Goal: Task Accomplishment & Management: Manage account settings

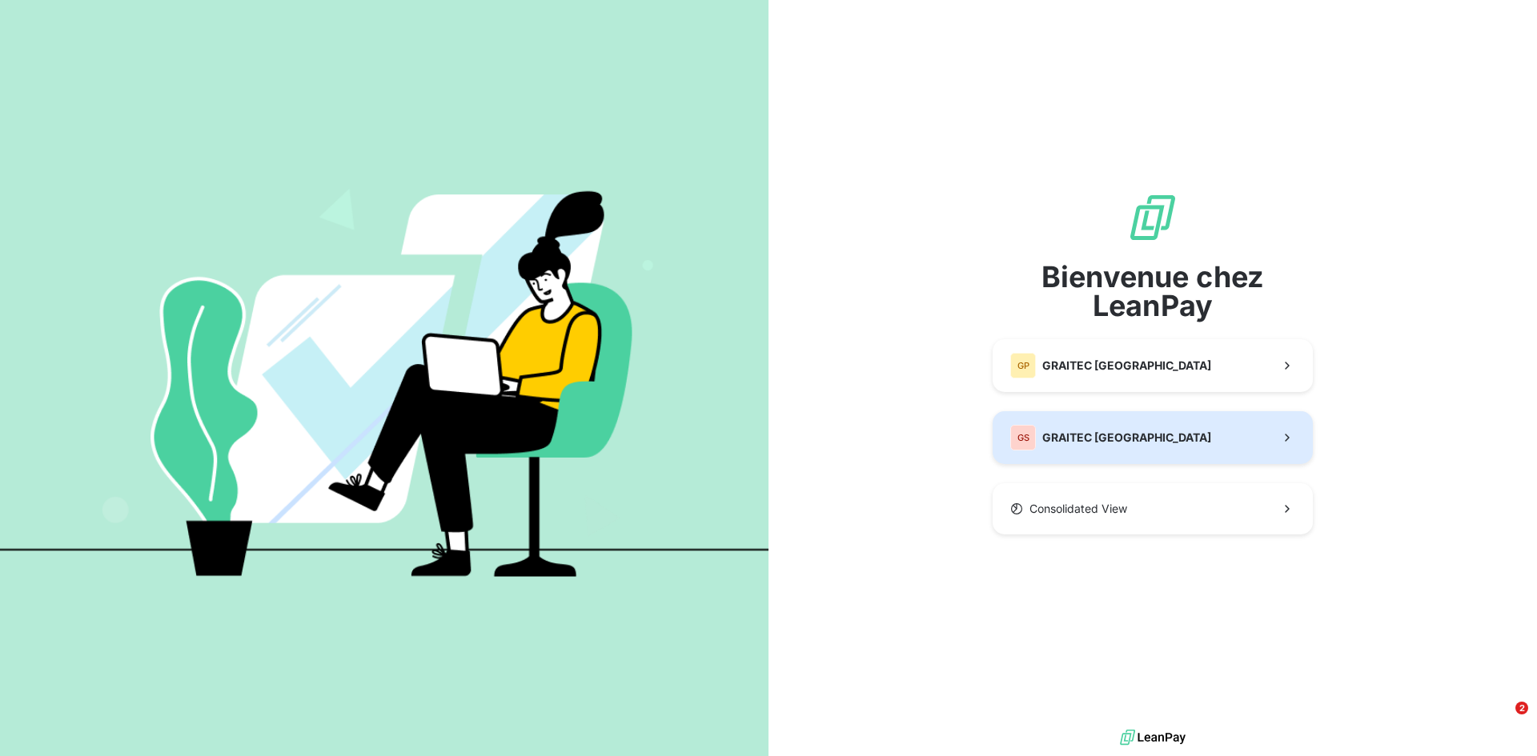
click at [1088, 427] on div "GS GRAITEC [GEOGRAPHIC_DATA]" at bounding box center [1110, 438] width 201 height 26
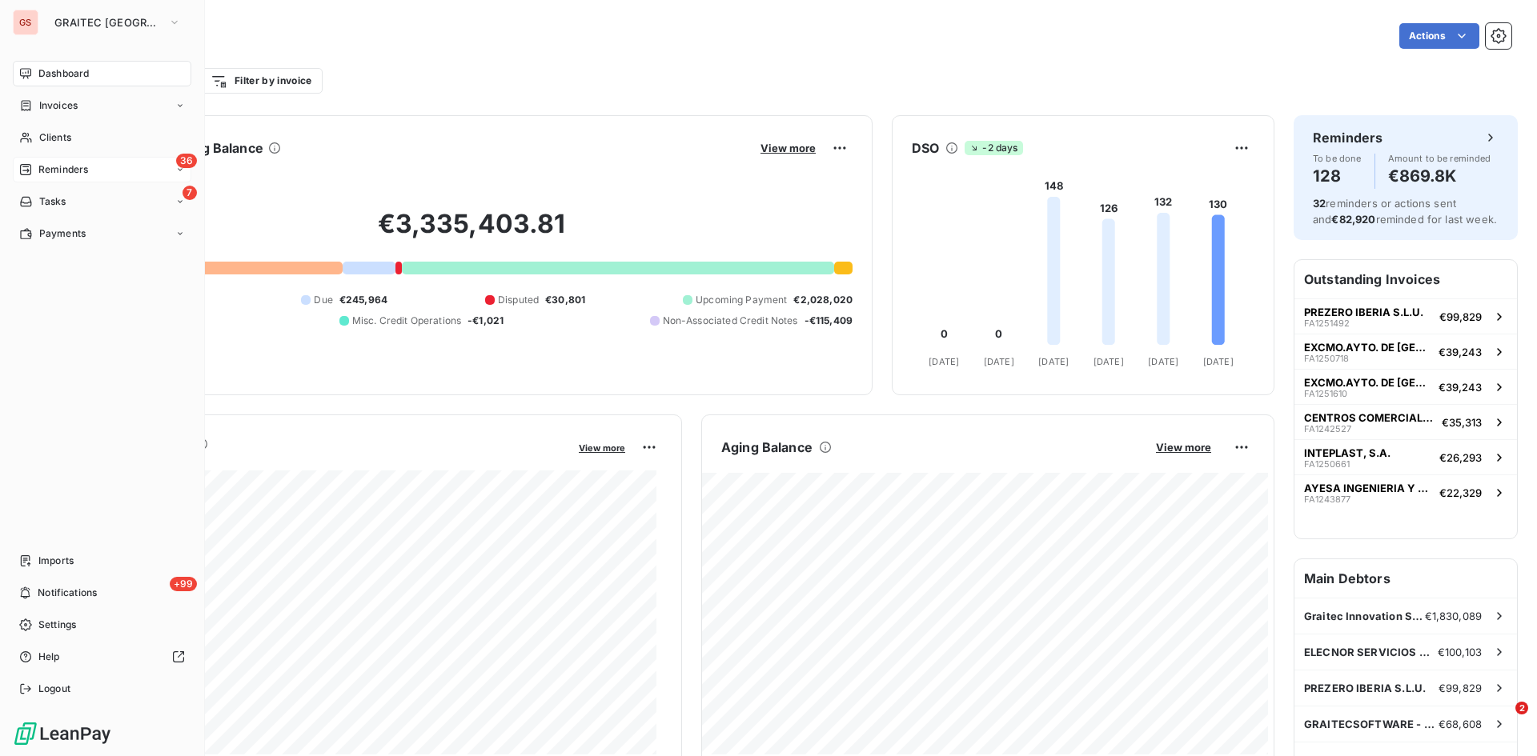
click at [79, 170] on span "Reminders" at bounding box center [63, 169] width 50 height 14
click at [58, 164] on span "Reminders" at bounding box center [63, 169] width 50 height 14
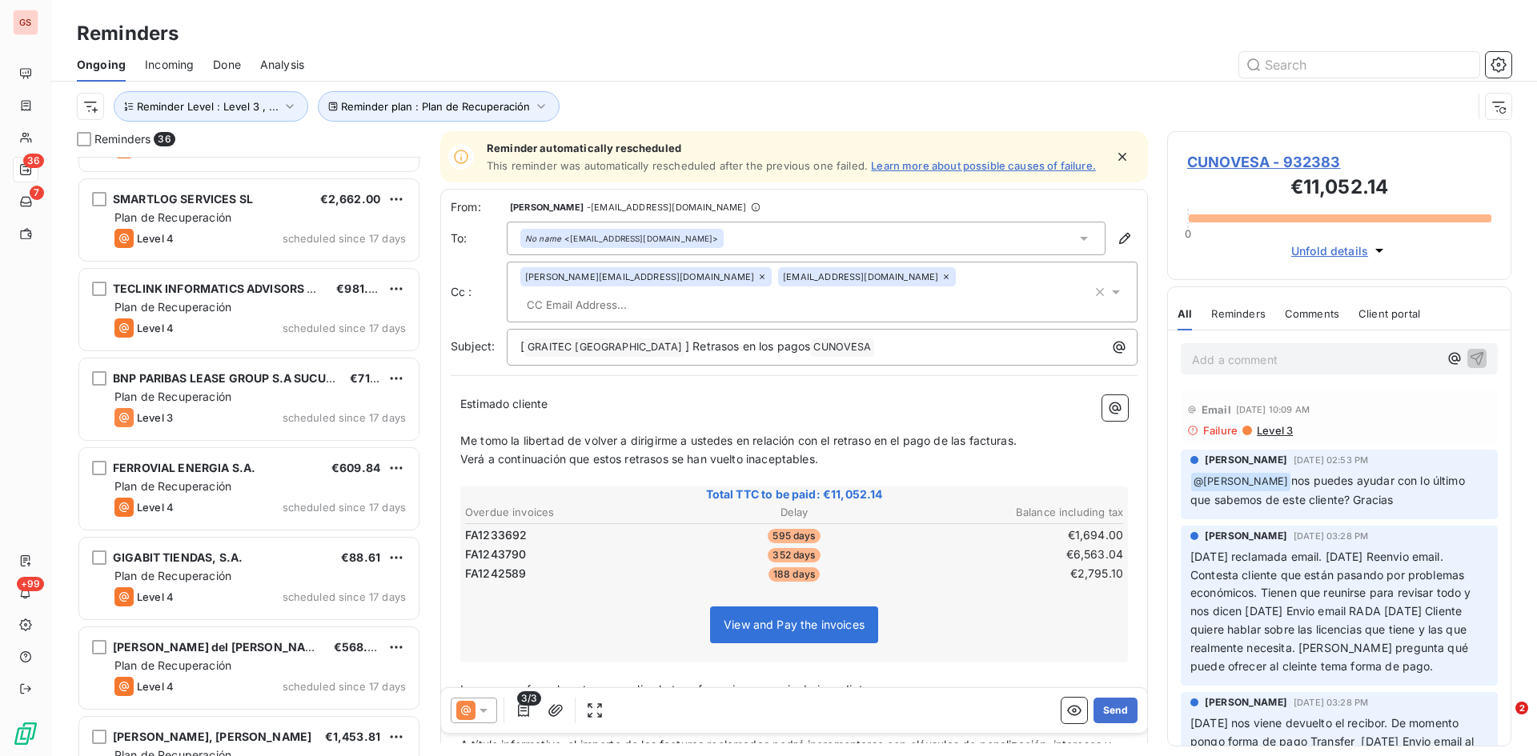
scroll to position [881, 0]
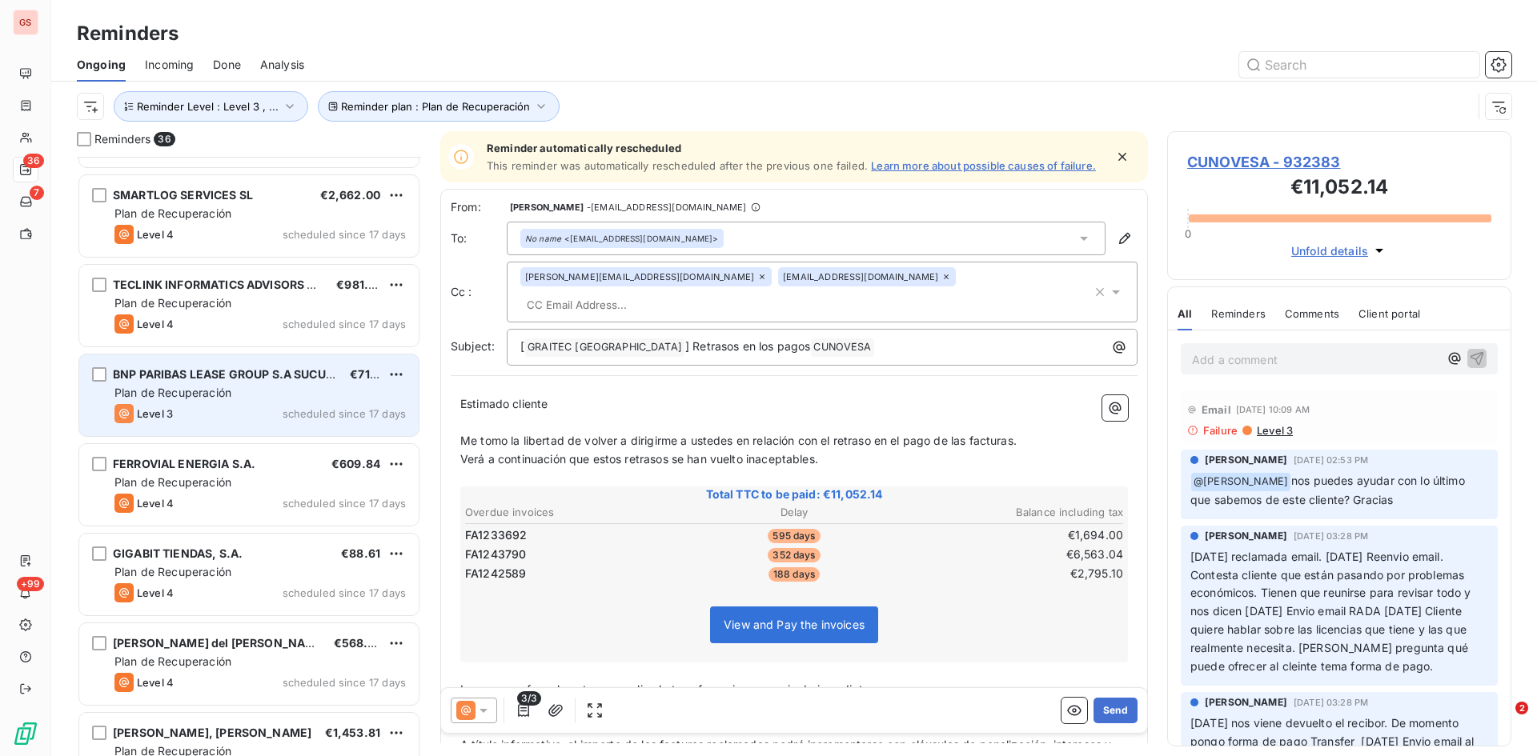
click at [247, 383] on div "BNP PARIBAS LEASE GROUP S.A SUCURSAL EN €71.12 Plan de Recuperación Level 3 sch…" at bounding box center [248, 396] width 339 height 82
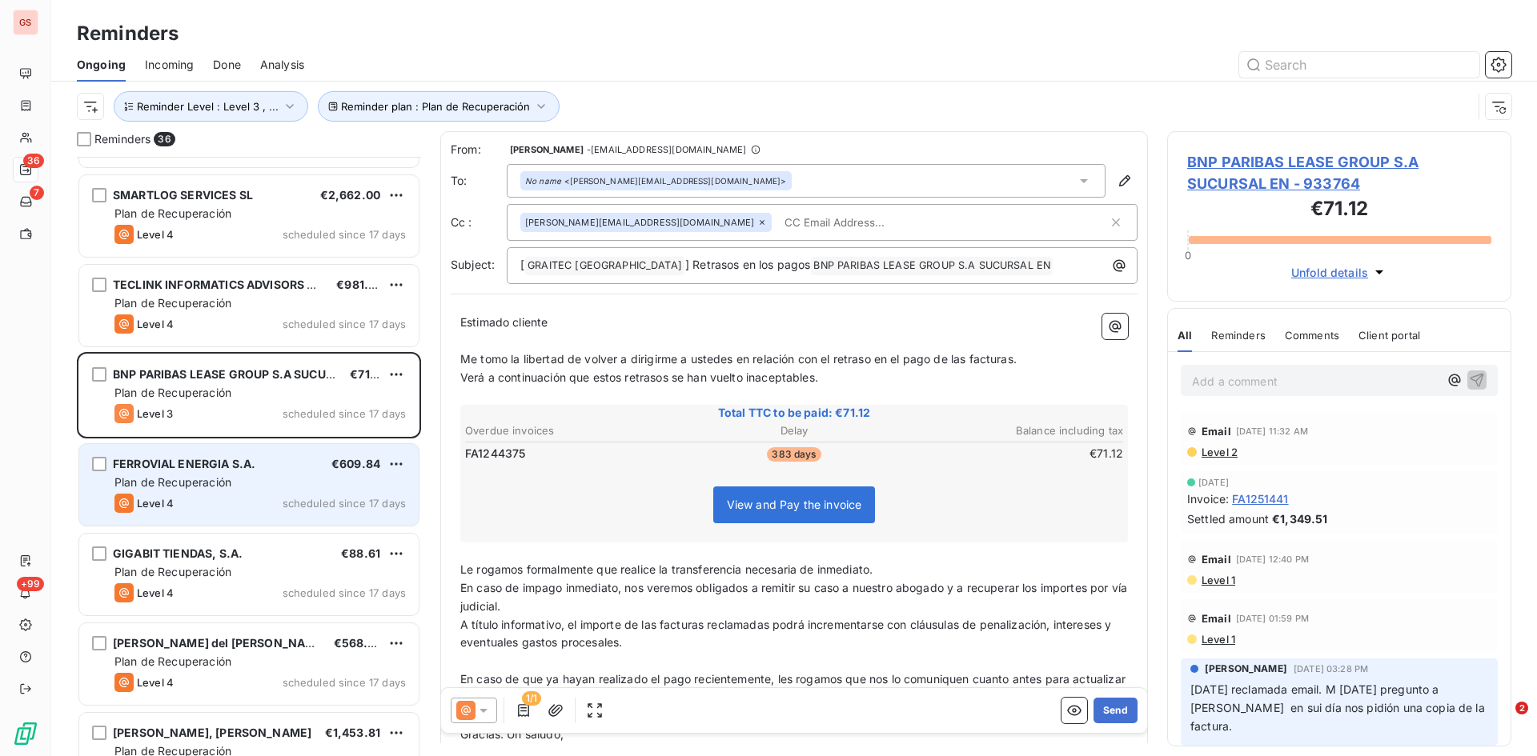
click at [198, 468] on span "FERROVIAL ENERGIA S.A." at bounding box center [184, 464] width 142 height 14
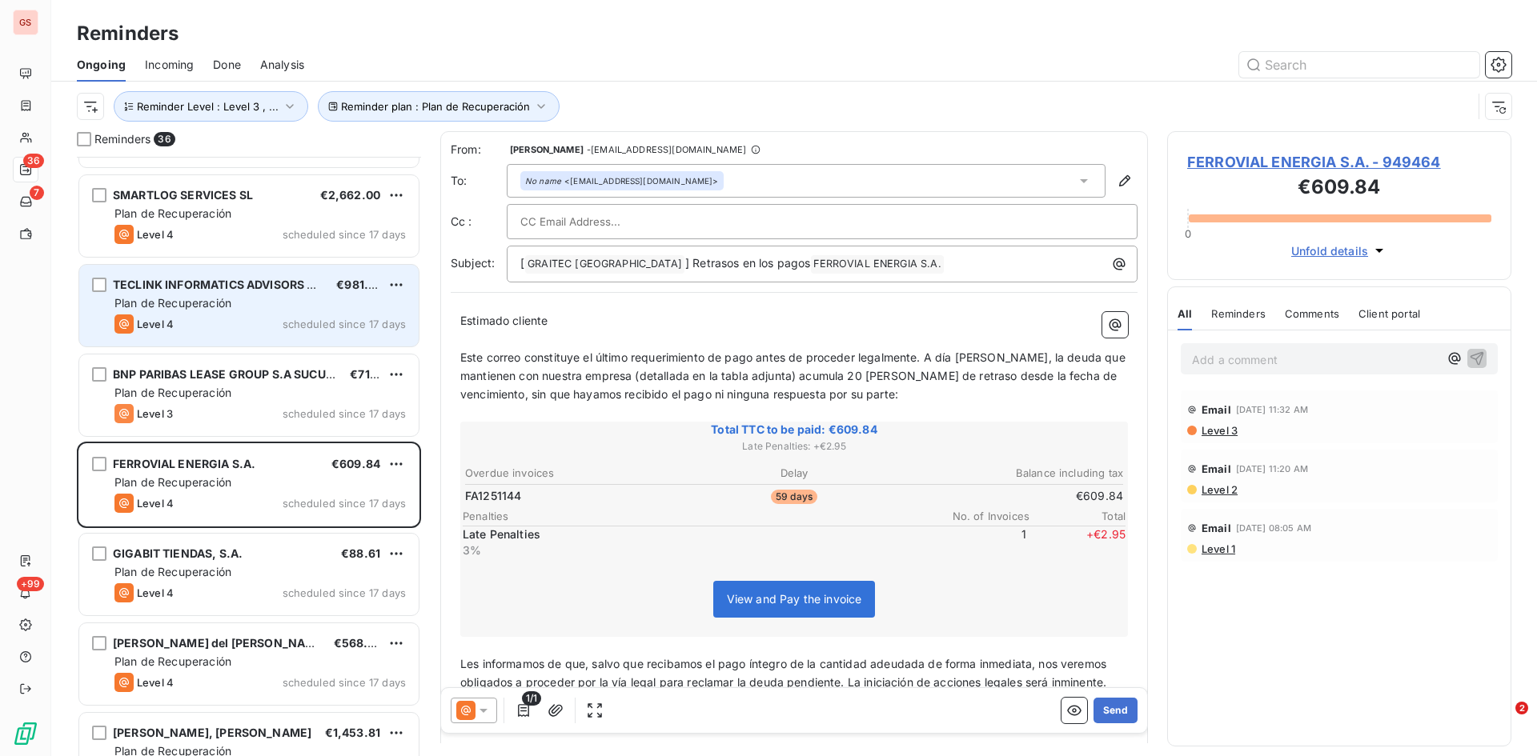
click at [243, 291] on div "TECLINK INFORMATICS ADVISORS S.L" at bounding box center [218, 285] width 211 height 16
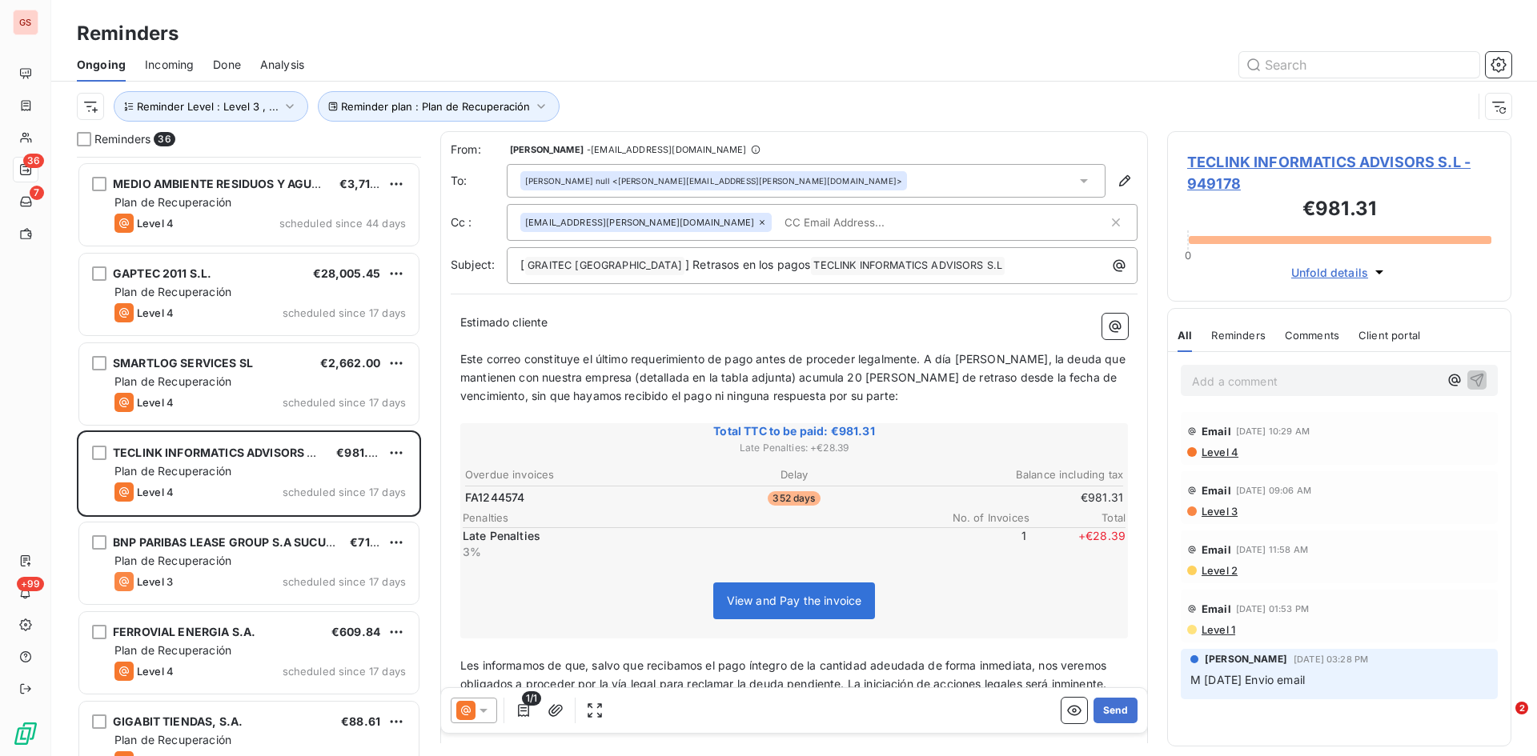
scroll to position [481, 0]
